Goal: Transaction & Acquisition: Purchase product/service

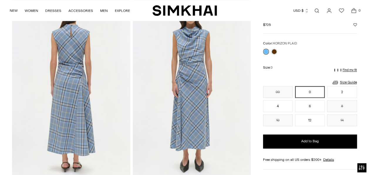
scroll to position [388, 0]
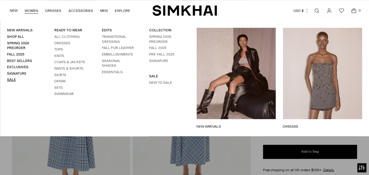
click at [13, 79] on link "Sale" at bounding box center [11, 79] width 9 height 4
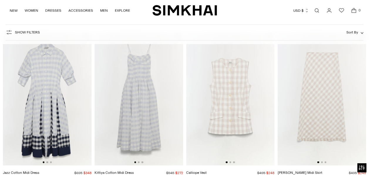
scroll to position [717, 0]
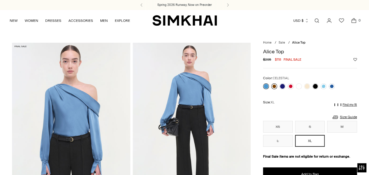
click at [274, 86] on link at bounding box center [275, 86] width 6 height 6
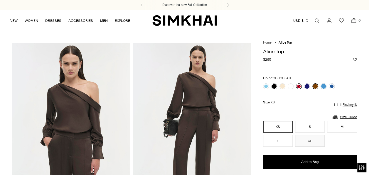
click at [299, 86] on link at bounding box center [299, 86] width 6 height 6
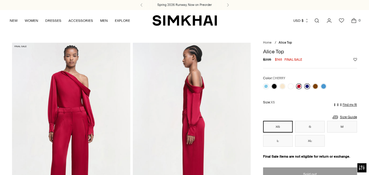
click at [307, 85] on link at bounding box center [308, 86] width 6 height 6
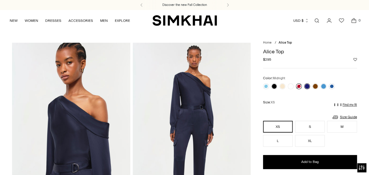
click at [297, 86] on link at bounding box center [299, 86] width 6 height 6
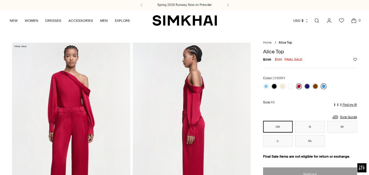
click at [325, 85] on link at bounding box center [324, 86] width 6 height 6
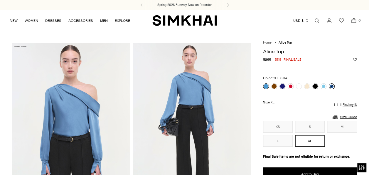
click at [332, 86] on link at bounding box center [332, 86] width 6 height 6
